Goal: Find specific page/section: Find specific page/section

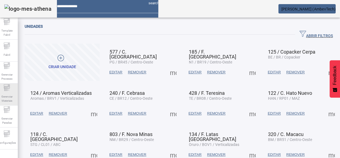
click at [16, 90] on div "Gerenciar Materiais" at bounding box center [7, 94] width 22 height 22
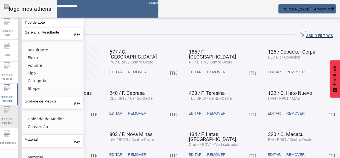
click at [14, 106] on div "Gerenciar Paradas" at bounding box center [7, 116] width 22 height 22
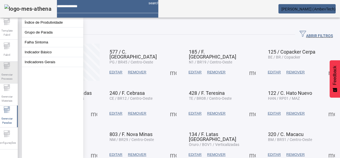
click at [7, 66] on icon at bounding box center [7, 65] width 7 height 7
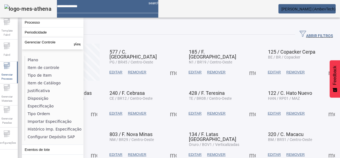
click at [42, 104] on li "Especificação" at bounding box center [54, 106] width 58 height 8
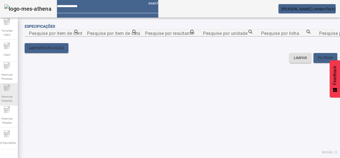
click at [8, 96] on span "Gerenciar Materiais" at bounding box center [7, 99] width 16 height 12
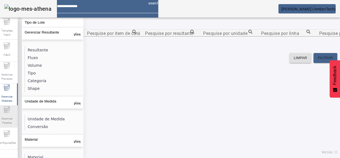
click at [9, 113] on icon at bounding box center [7, 109] width 7 height 7
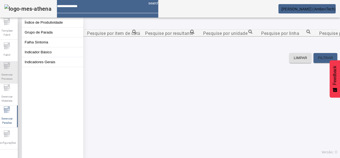
click at [8, 72] on span "Gerenciar Processo" at bounding box center [7, 77] width 16 height 12
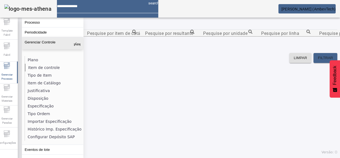
click at [44, 67] on li "Item de controle" at bounding box center [54, 68] width 58 height 8
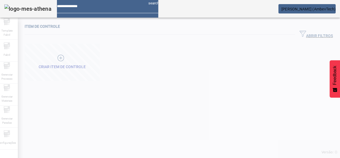
click at [4, 78] on div at bounding box center [170, 79] width 340 height 158
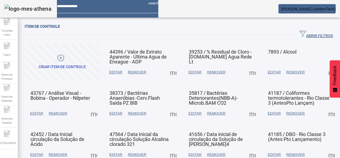
click at [302, 36] on span "ABRIR FILTROS" at bounding box center [316, 34] width 33 height 8
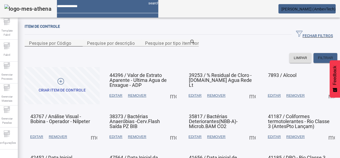
drag, startPoint x: 22, startPoint y: 48, endPoint x: 38, endPoint y: 48, distance: 16.2
click at [28, 50] on div "Item de controle FECHAR FILTROS Pesquise por Código Pesquise por descrição Pesq…" at bounding box center [181, 88] width 327 height 137
click at [38, 46] on mat-label "Pesquise por Código" at bounding box center [50, 42] width 42 height 5
click at [38, 46] on input "Pesquise por Código" at bounding box center [53, 43] width 49 height 7
type input "*****"
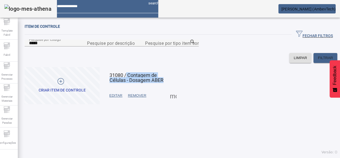
drag, startPoint x: 133, startPoint y: 101, endPoint x: 170, endPoint y: 108, distance: 37.3
click at [171, 82] on mat-card-header "31080 / Contagem de Células - Dosagem ABER" at bounding box center [141, 75] width 72 height 14
click at [170, 83] on mat-card-title "31080 / Contagem de Células - Dosagem ABER" at bounding box center [142, 78] width 64 height 10
drag, startPoint x: 167, startPoint y: 109, endPoint x: 129, endPoint y: 103, distance: 38.2
click at [129, 83] on mat-card-title "31080 / Contagem de Células - Dosagem ABER" at bounding box center [142, 78] width 64 height 10
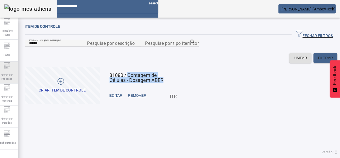
copy span "Contagem de Células - Dosagem ABER"
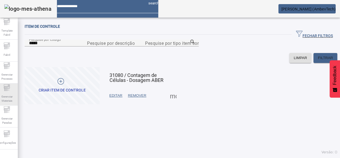
click at [12, 84] on div "Gerenciar Materiais" at bounding box center [7, 94] width 22 height 22
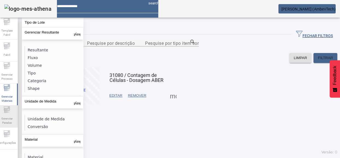
click at [8, 112] on icon at bounding box center [7, 109] width 7 height 7
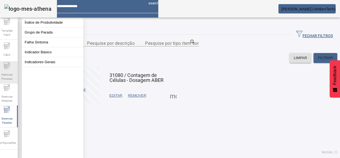
click at [0, 68] on div "Gerenciar Processo" at bounding box center [7, 72] width 22 height 22
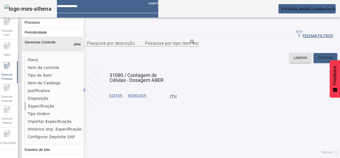
click at [33, 103] on li "Especificação" at bounding box center [54, 106] width 58 height 8
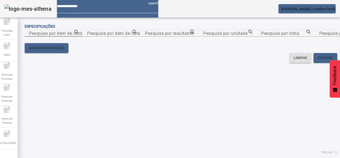
click at [78, 36] on input "Pesquise por item de controle" at bounding box center [53, 33] width 49 height 7
paste input "**********"
click at [78, 34] on icon at bounding box center [76, 32] width 4 height 4
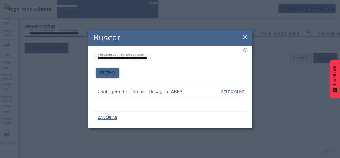
click at [229, 89] on span "SELECIONAR" at bounding box center [233, 91] width 24 height 4
type input "**********"
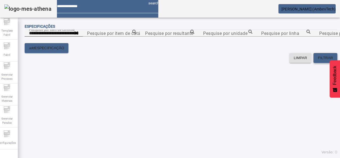
click at [326, 61] on span "FILTRAR" at bounding box center [325, 57] width 15 height 5
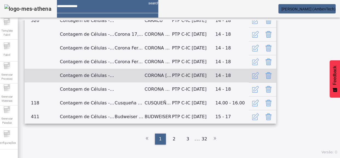
scroll to position [344, 0]
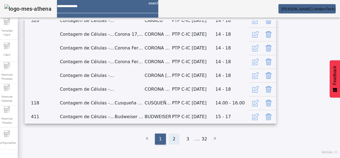
click at [171, 140] on div "2" at bounding box center [174, 138] width 11 height 11
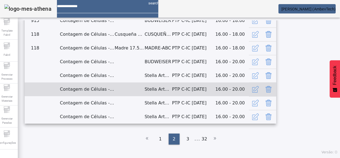
scroll to position [363, 0]
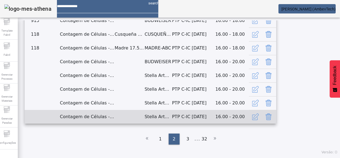
click at [259, 113] on icon "button" at bounding box center [255, 116] width 7 height 7
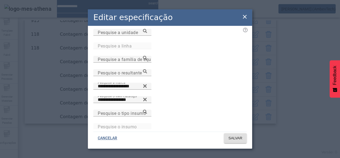
scroll to position [51, 0]
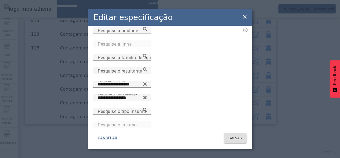
click at [245, 13] on icon at bounding box center [245, 16] width 7 height 7
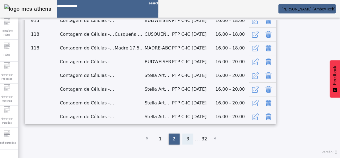
click at [183, 144] on div "3" at bounding box center [188, 138] width 11 height 11
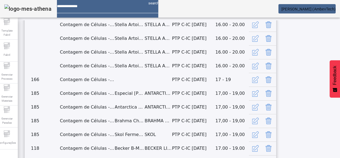
scroll to position [0, 0]
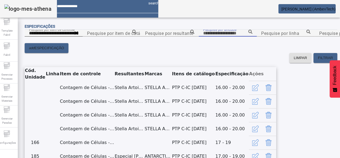
click at [210, 36] on input "Pesquise por unidade" at bounding box center [227, 33] width 49 height 7
type input "**"
click at [253, 34] on icon at bounding box center [251, 32] width 4 height 4
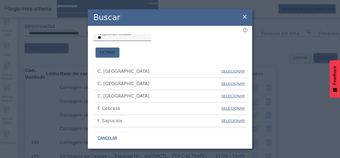
click at [115, 41] on div "Pesquise por unidade **" at bounding box center [122, 37] width 49 height 7
type input "***"
click at [115, 50] on span "FILTRAR" at bounding box center [107, 52] width 15 height 5
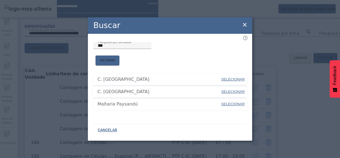
click at [226, 89] on span "SELECIONAR" at bounding box center [233, 91] width 24 height 4
type input "**********"
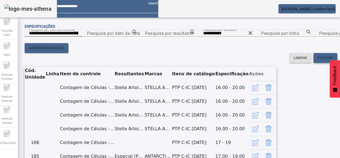
click at [318, 61] on span "FILTRAR" at bounding box center [325, 57] width 15 height 5
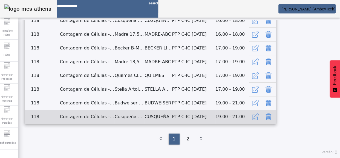
scroll to position [369, 0]
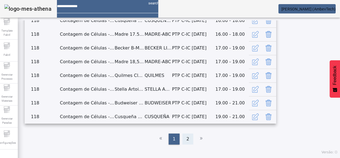
click at [183, 140] on div "2" at bounding box center [188, 138] width 11 height 11
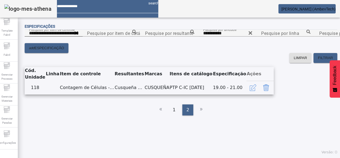
scroll to position [59, 0]
click at [170, 115] on div "1" at bounding box center [174, 109] width 11 height 11
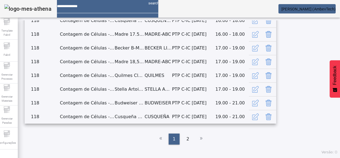
scroll to position [138, 0]
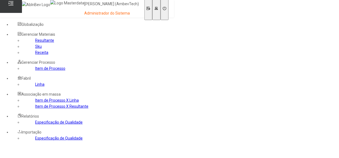
click at [35, 70] on link "Item de Processo" at bounding box center [50, 68] width 30 height 4
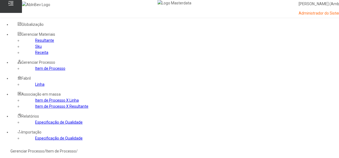
paste input "****"
type input "*****"
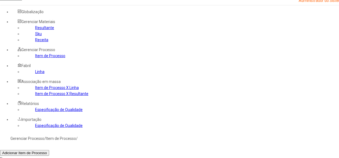
scroll to position [25, 0]
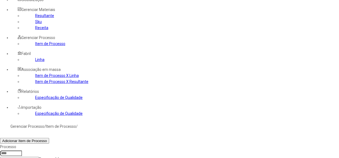
copy td "43181"
